Goal: Participate in discussion: Engage in conversation with other users on a specific topic

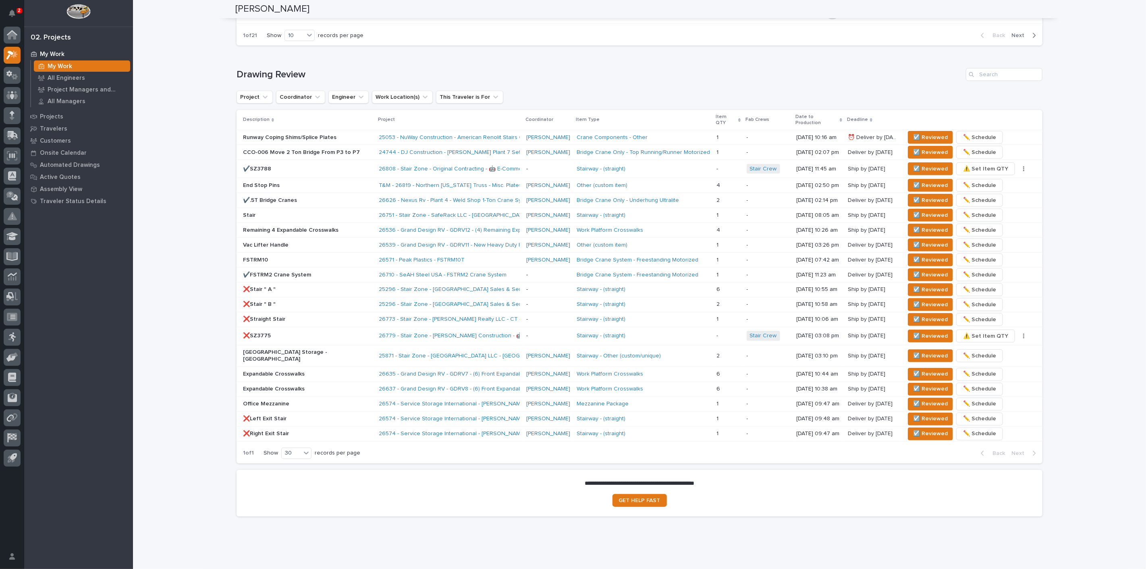
scroll to position [456, 0]
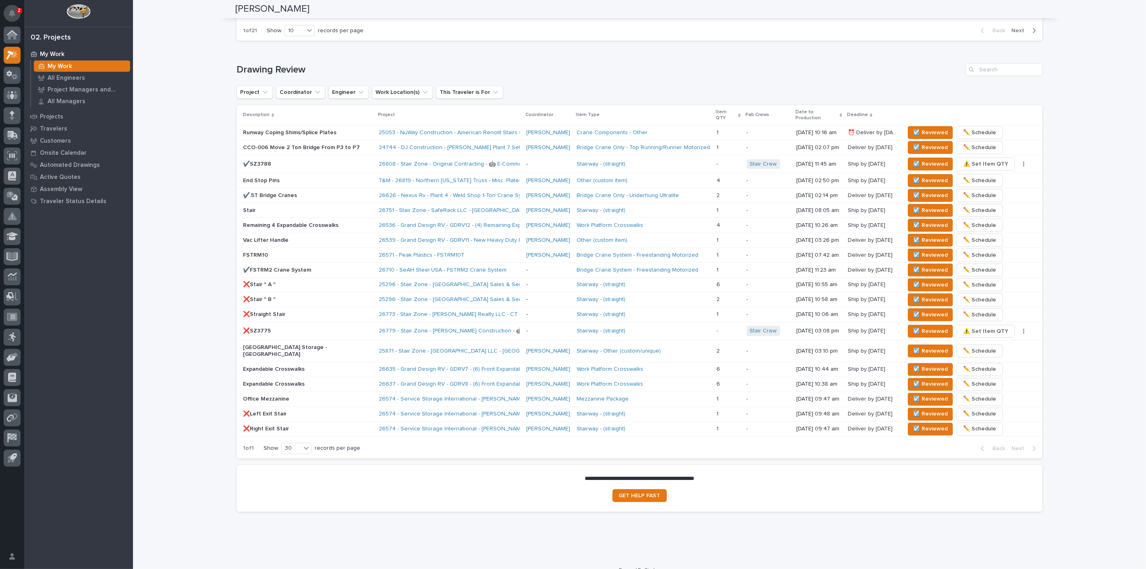
click at [11, 10] on icon "Notifications" at bounding box center [12, 13] width 6 height 7
click at [149, 5] on div "**********" at bounding box center [639, 51] width 1013 height 1013
click at [608, 64] on h1 "Drawing Review" at bounding box center [599, 70] width 726 height 12
click at [914, 191] on span "☑️ Reviewed" at bounding box center [930, 196] width 35 height 10
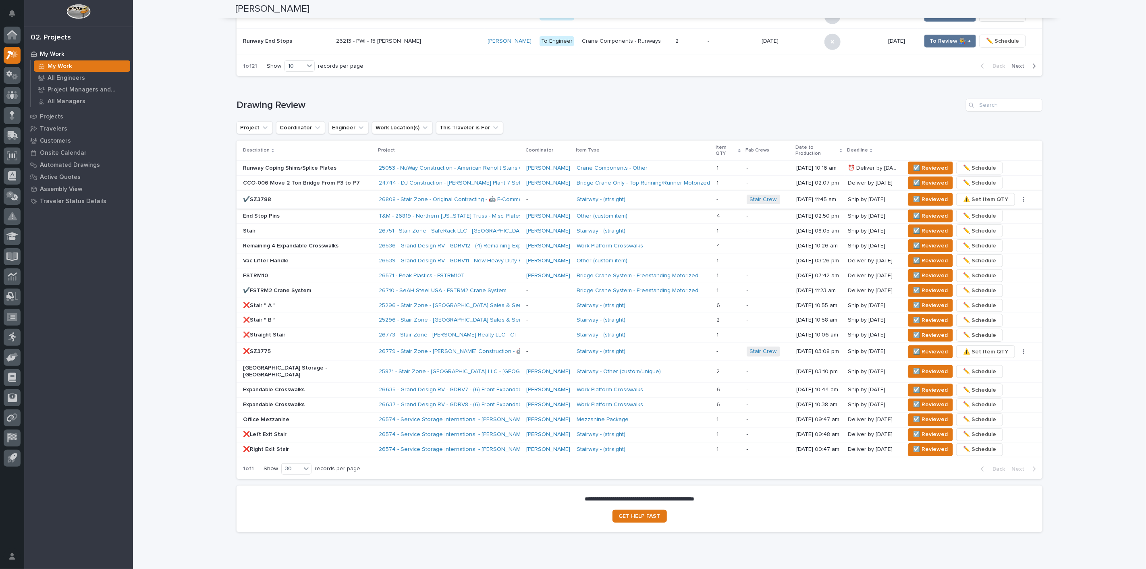
scroll to position [441, 0]
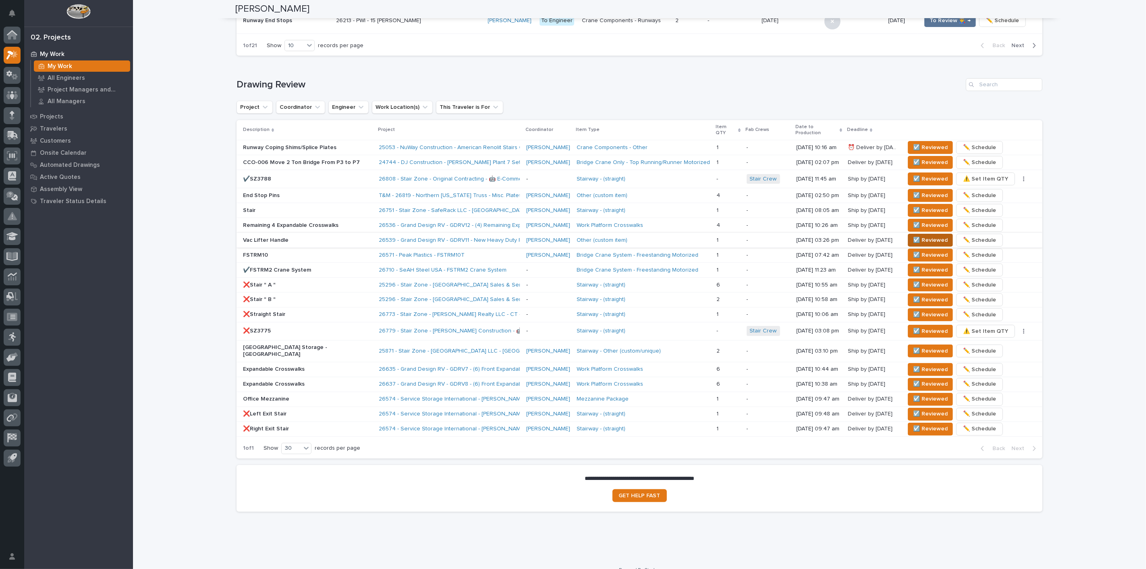
click at [919, 235] on span "☑️ Reviewed" at bounding box center [930, 240] width 35 height 10
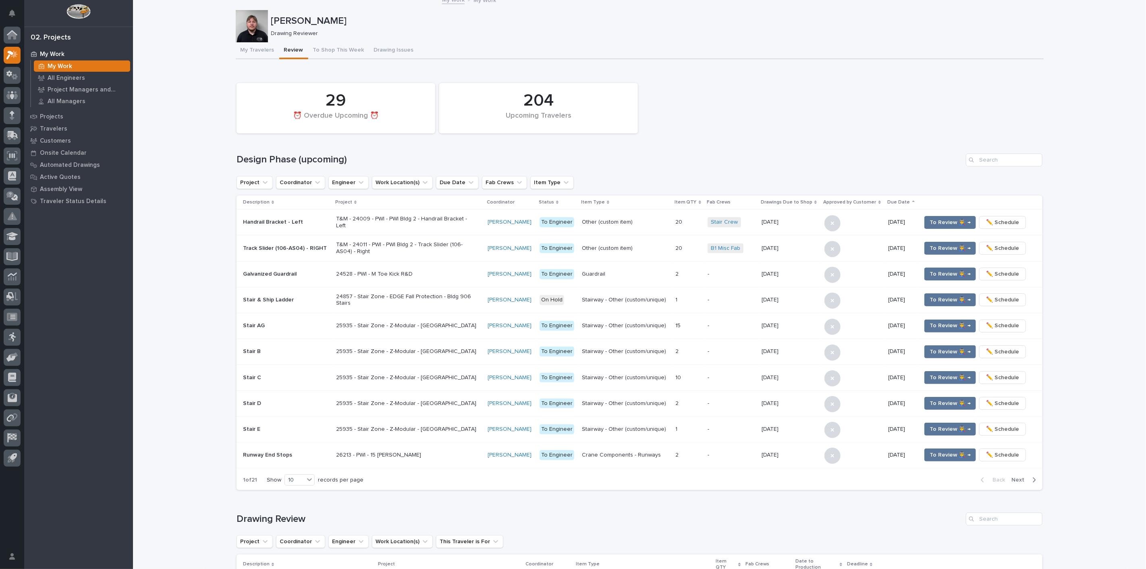
scroll to position [0, 0]
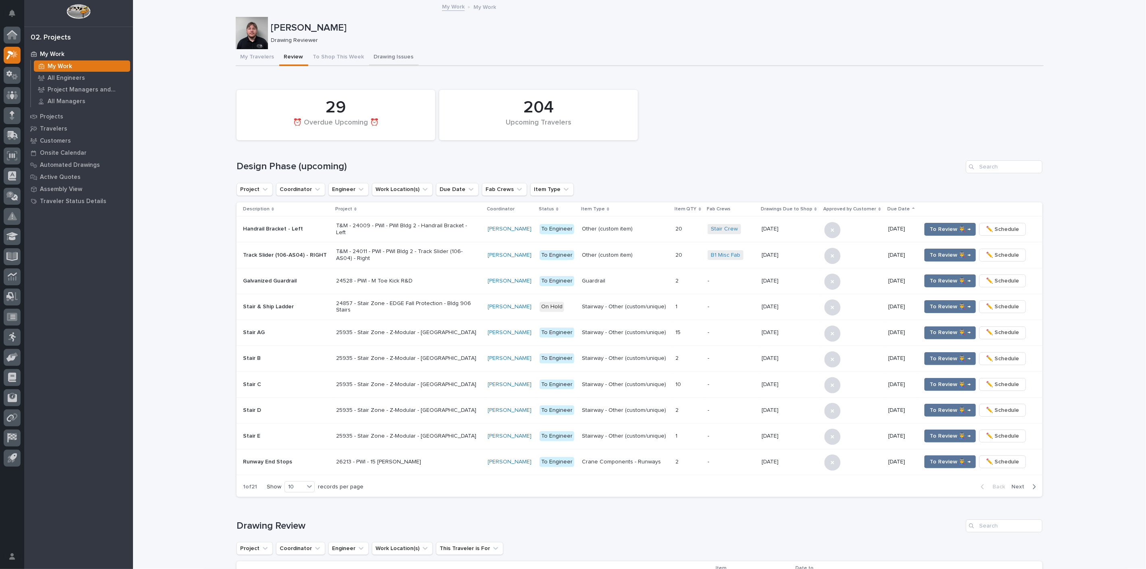
click at [394, 61] on button "Drawing Issues" at bounding box center [394, 57] width 50 height 17
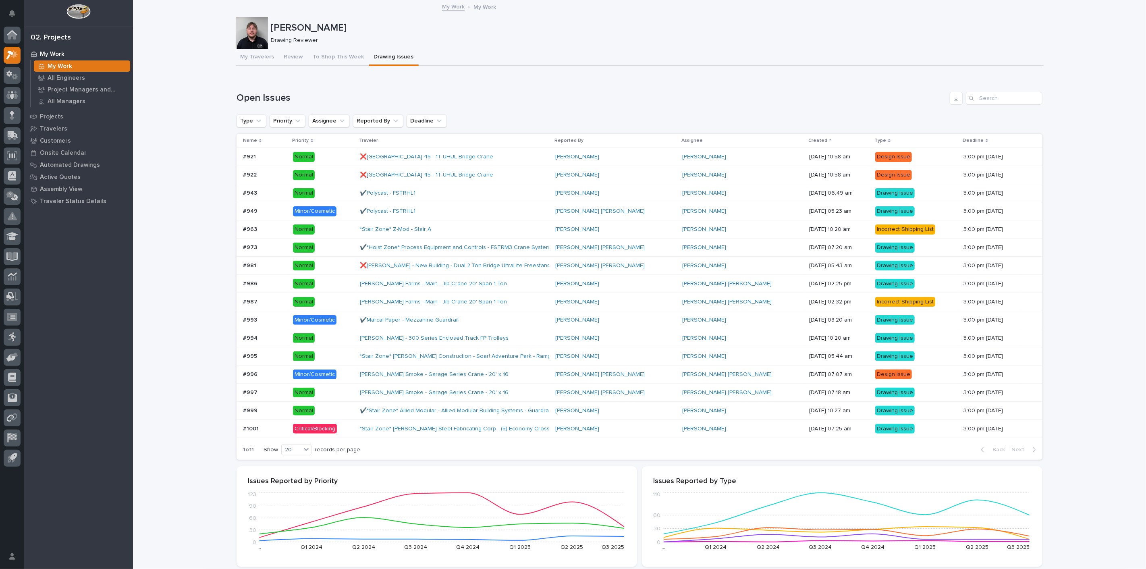
click at [270, 430] on p at bounding box center [265, 428] width 44 height 7
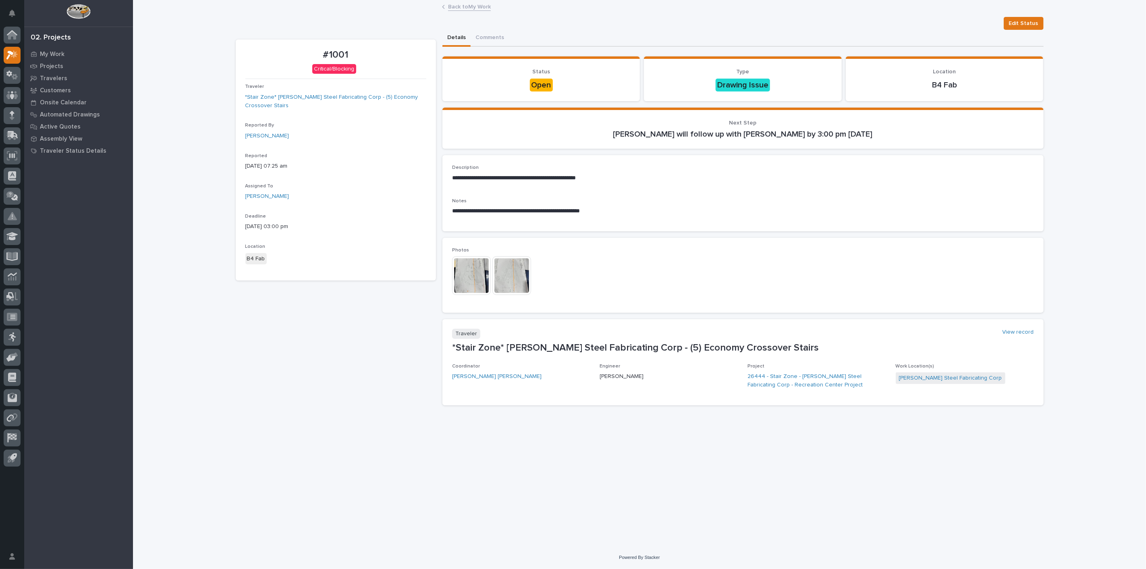
click at [469, 271] on img at bounding box center [471, 275] width 39 height 39
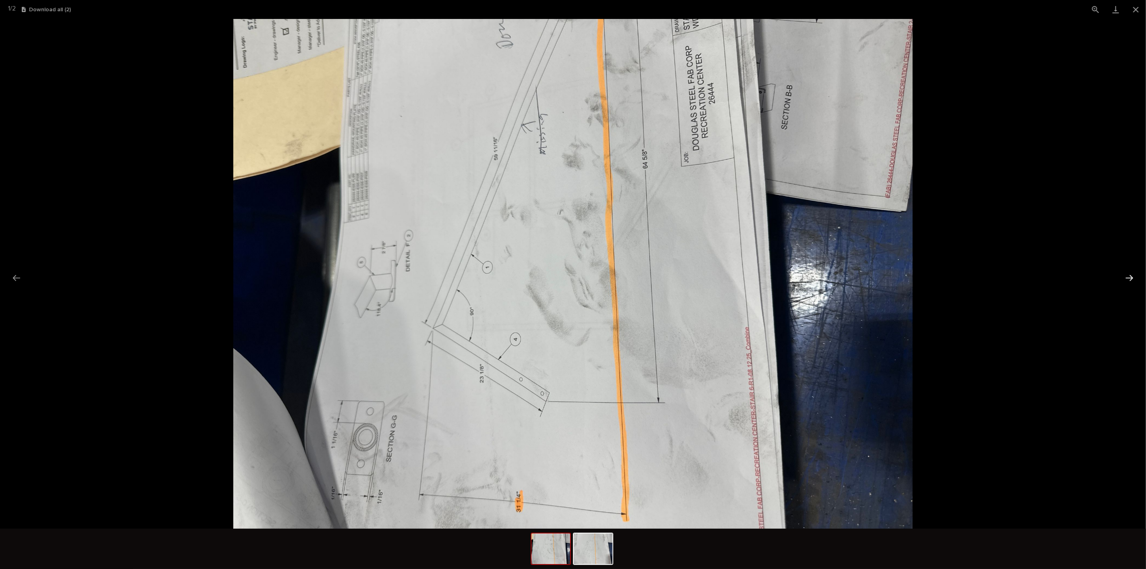
click at [1135, 278] on button "Next slide" at bounding box center [1129, 278] width 17 height 16
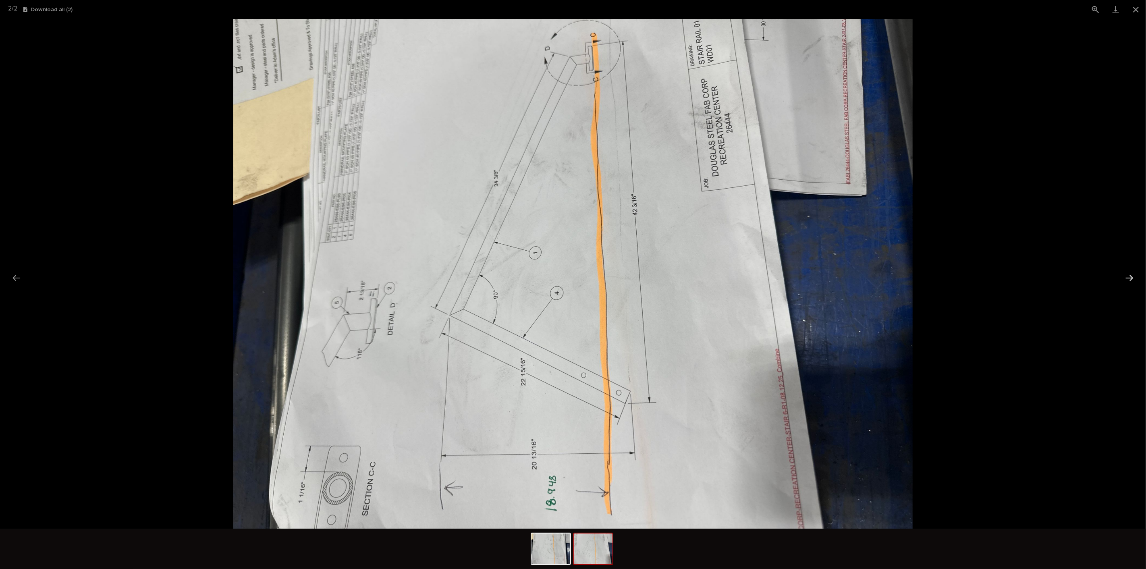
click at [1127, 276] on button "Next slide" at bounding box center [1129, 278] width 17 height 16
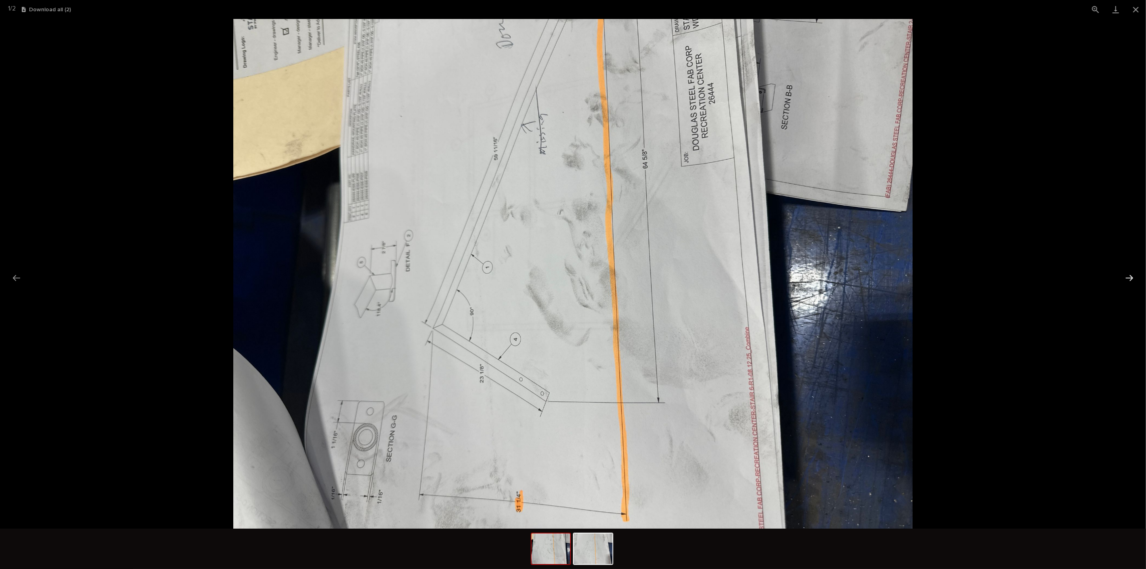
click at [1127, 276] on button "Next slide" at bounding box center [1129, 278] width 17 height 16
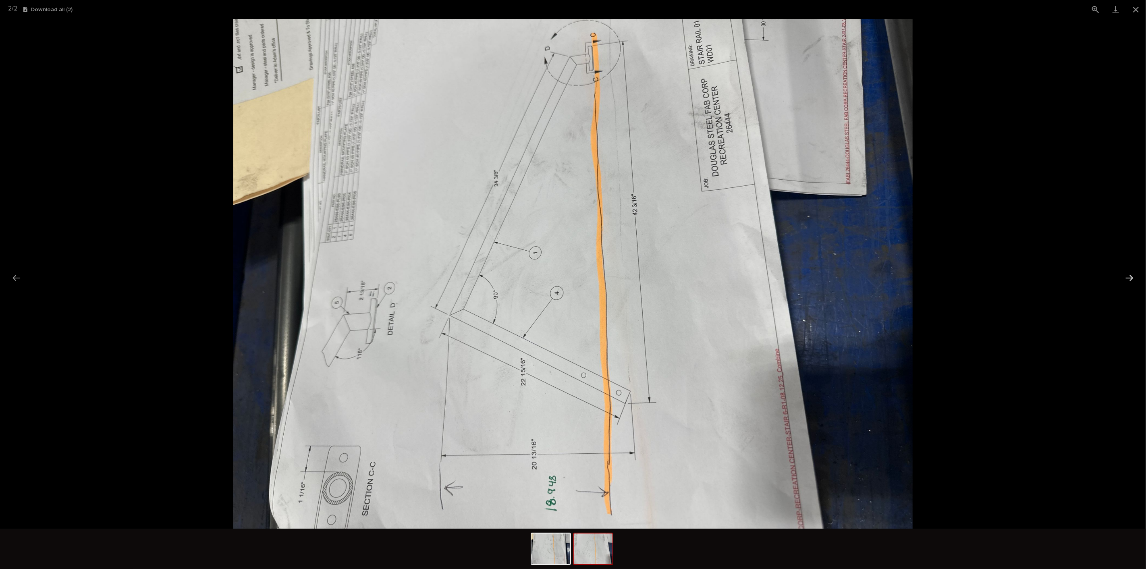
click at [1131, 275] on button "Next slide" at bounding box center [1129, 278] width 17 height 16
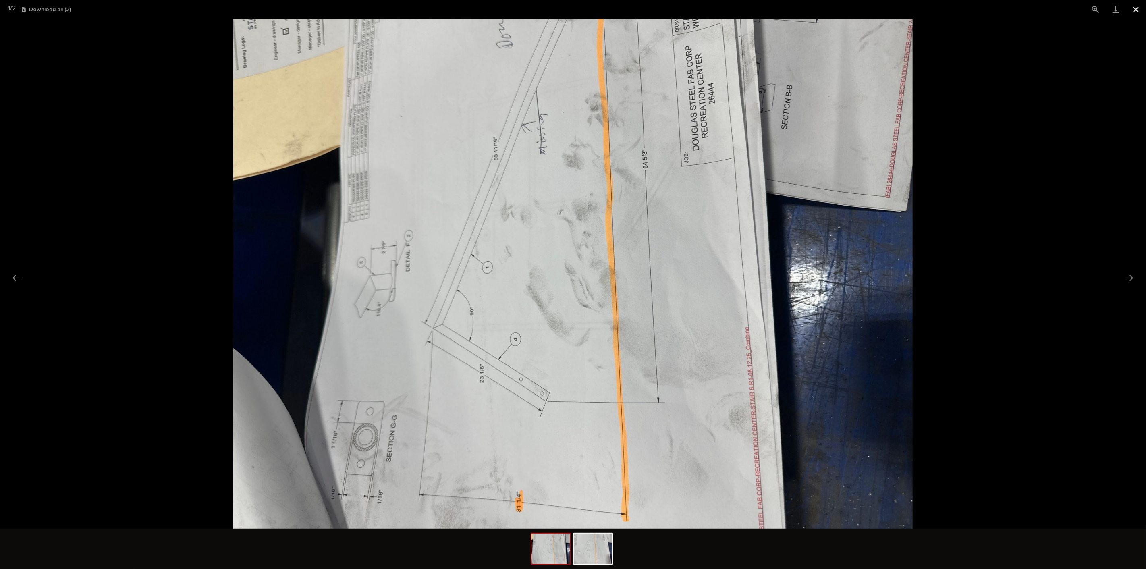
click at [1140, 0] on button "Close gallery" at bounding box center [1135, 9] width 20 height 19
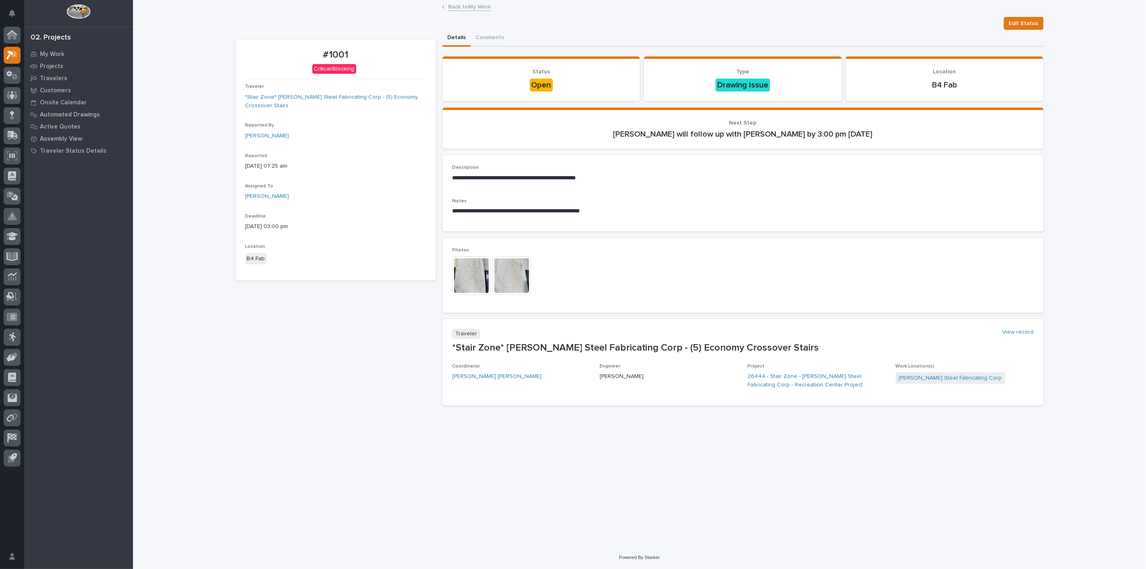
click at [485, 8] on link "Back to My Work" at bounding box center [469, 6] width 43 height 9
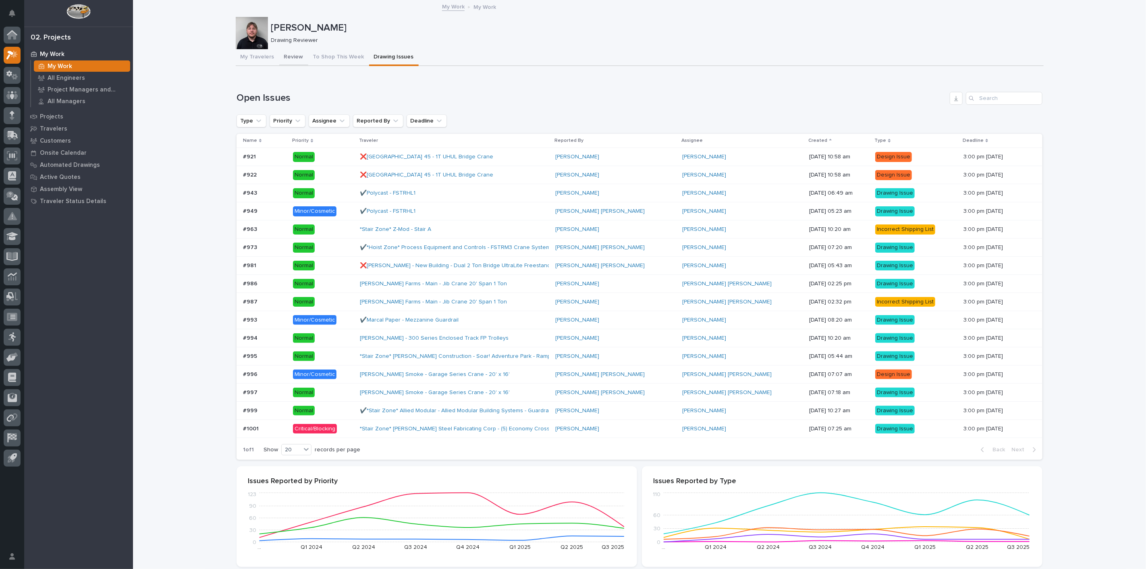
click at [276, 50] on div "My Travelers Review To Shop This Week Drawing Issues" at bounding box center [640, 57] width 808 height 17
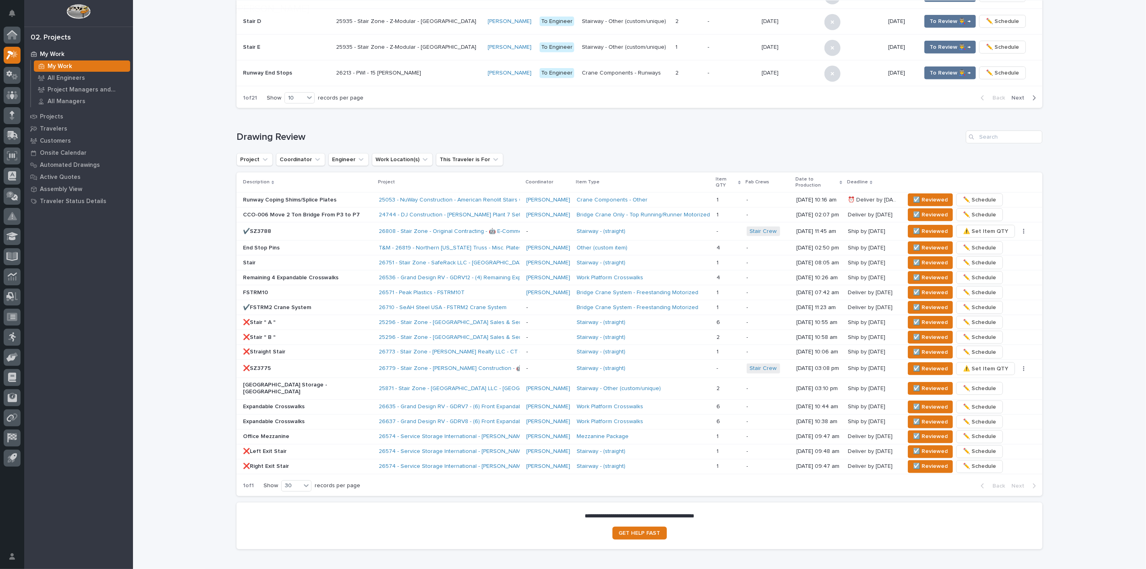
scroll to position [426, 0]
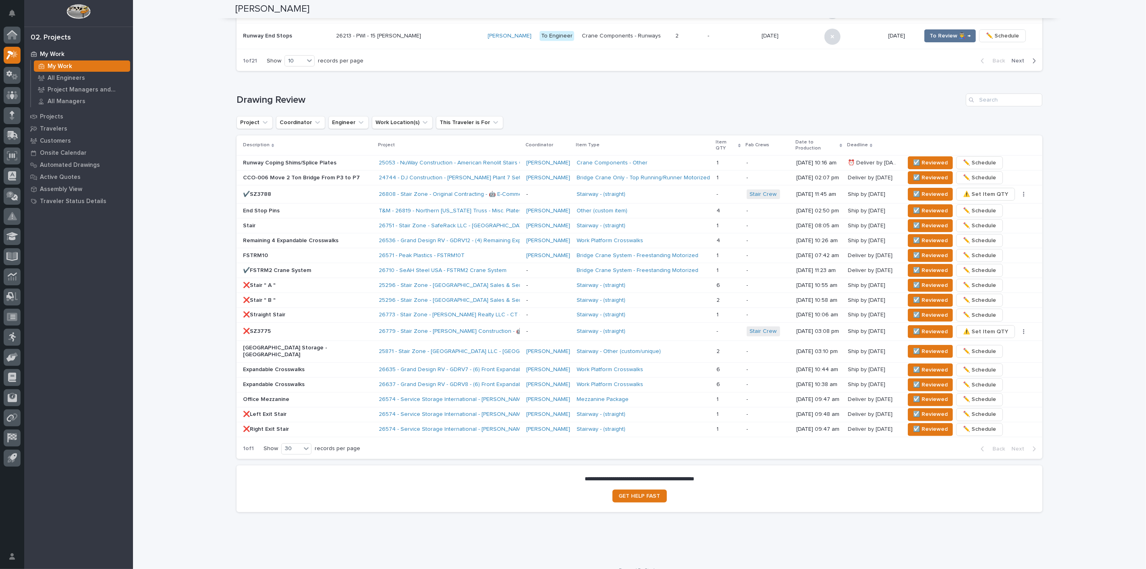
click at [193, 105] on div "**********" at bounding box center [639, 67] width 1013 height 984
click at [557, 81] on div "Loading... Saving… Drawing Review Project Coordinator Engineer Work Location(s)…" at bounding box center [639, 271] width 806 height 388
click at [923, 221] on span "☑️ Reviewed" at bounding box center [930, 226] width 35 height 10
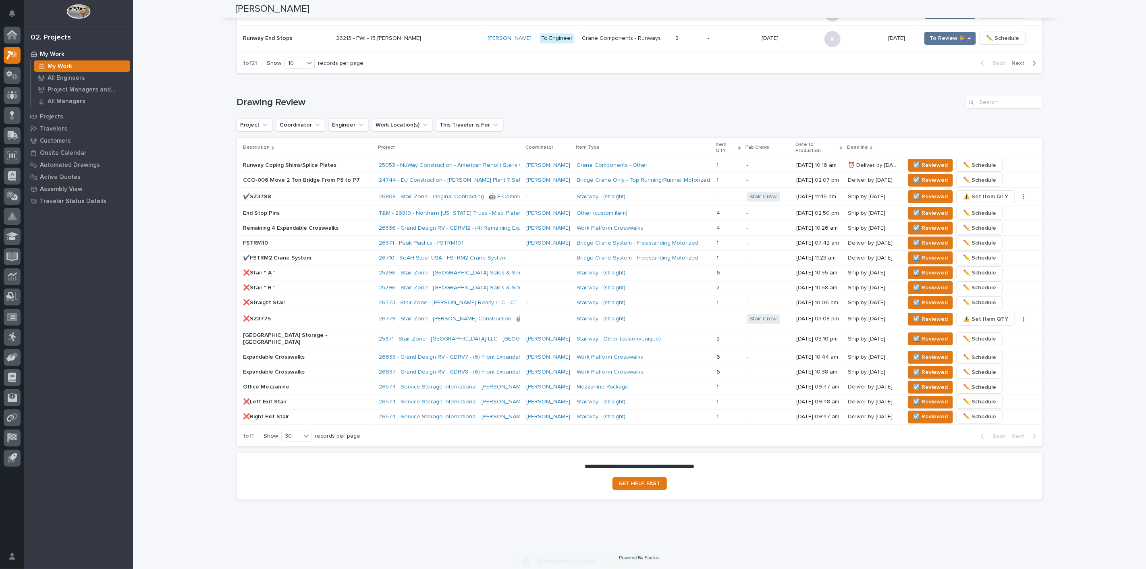
scroll to position [411, 0]
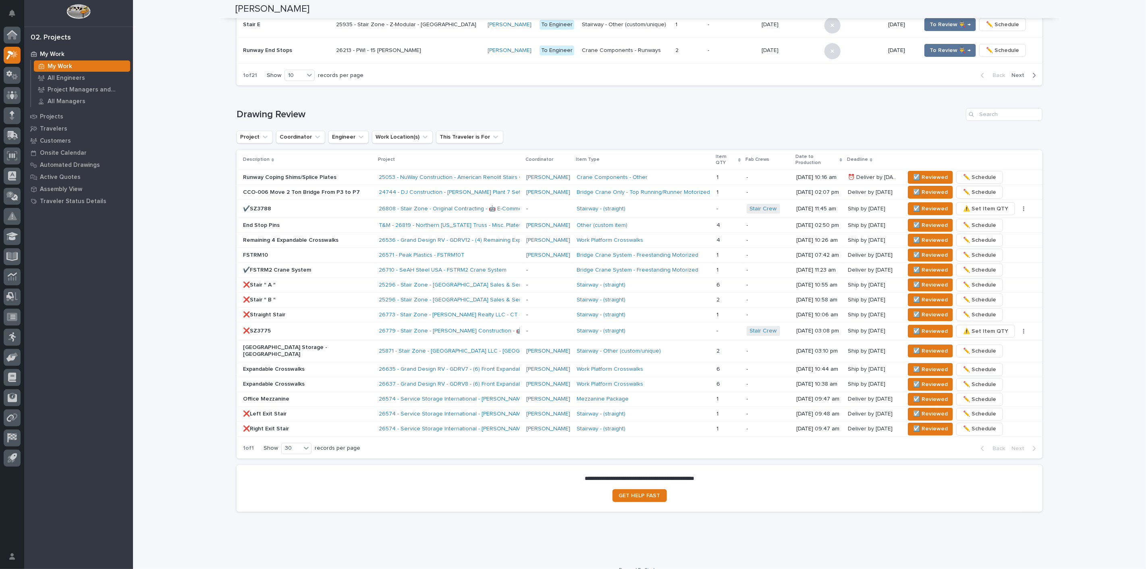
click at [191, 65] on div "**********" at bounding box center [639, 74] width 1013 height 969
click at [351, 237] on p "Remaining 4 Expandable Crosswalks" at bounding box center [307, 240] width 129 height 7
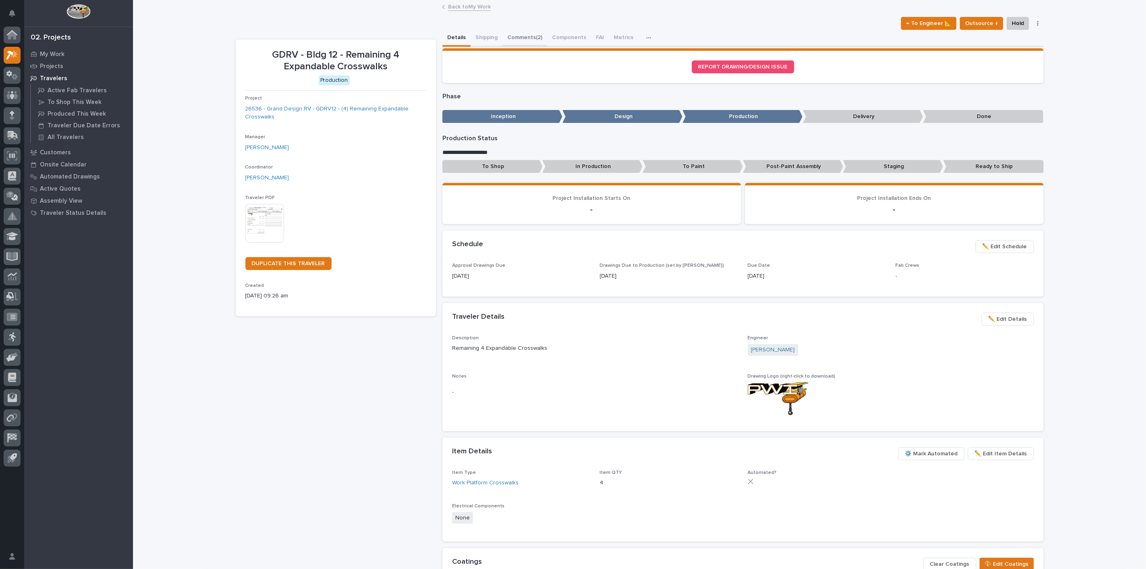
click at [504, 33] on button "Comments (2)" at bounding box center [524, 38] width 45 height 17
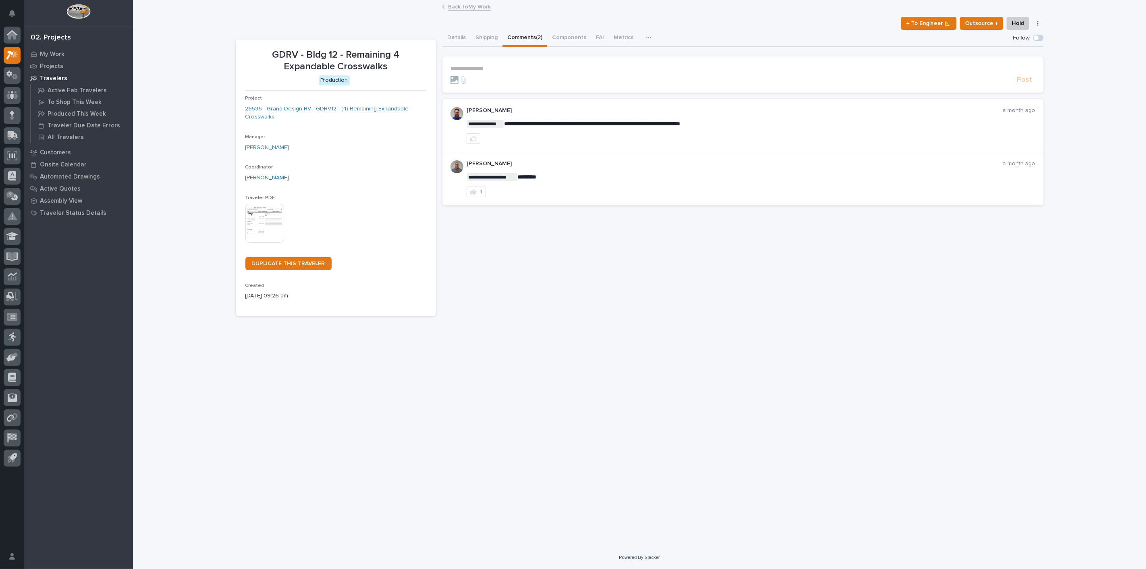
click at [481, 73] on form "**********" at bounding box center [742, 74] width 585 height 19
click at [481, 69] on p "**********" at bounding box center [742, 68] width 585 height 7
click at [1019, 87] on span "Post" at bounding box center [1024, 83] width 15 height 9
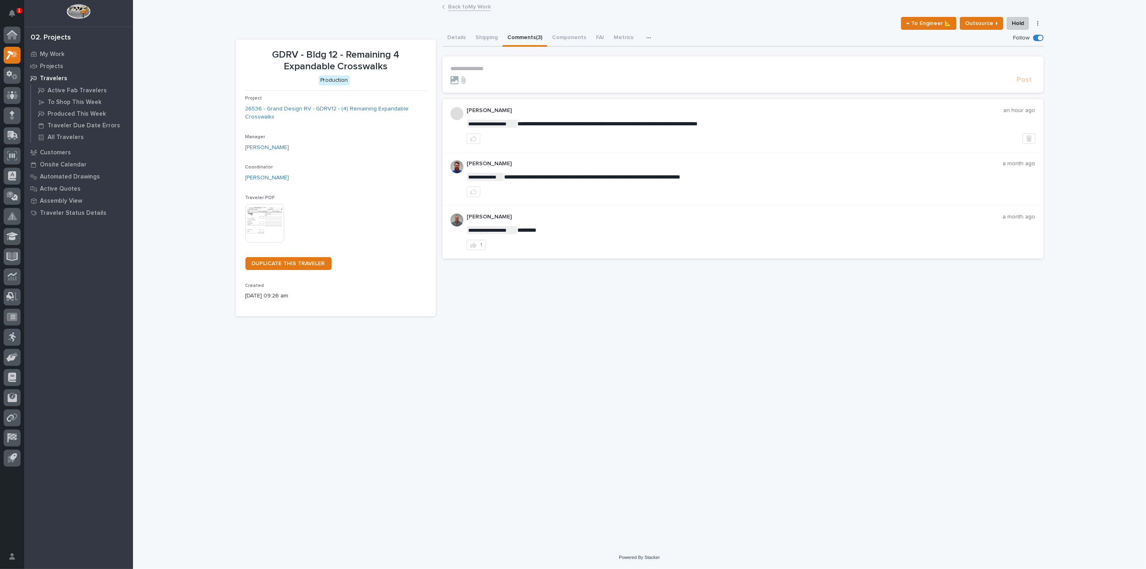
click at [25, 10] on div at bounding box center [78, 13] width 109 height 27
